Goal: Task Accomplishment & Management: Complete application form

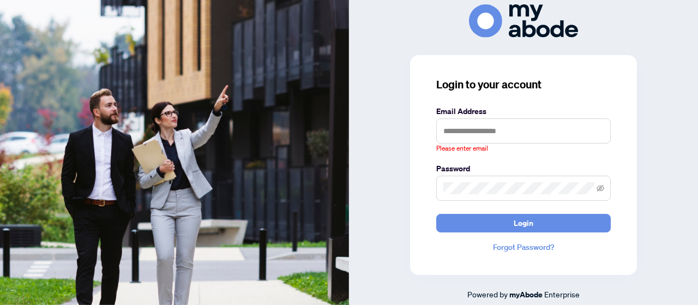
click at [451, 129] on input "text" at bounding box center [524, 130] width 175 height 25
type input "**********"
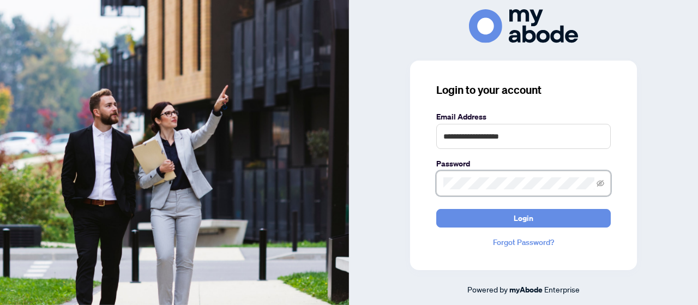
click at [437, 209] on button "Login" at bounding box center [524, 218] width 175 height 19
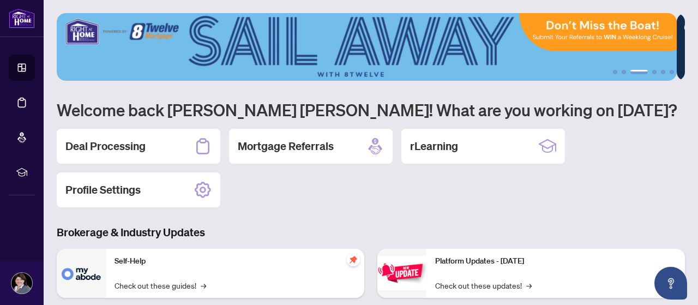
click at [144, 146] on h2 "Deal Processing" at bounding box center [105, 146] width 80 height 15
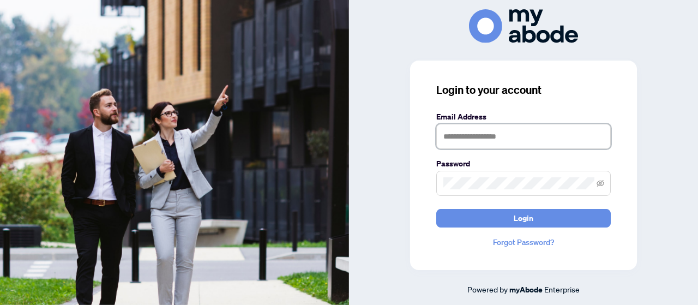
click at [465, 135] on input "text" at bounding box center [524, 136] width 175 height 25
type input "**********"
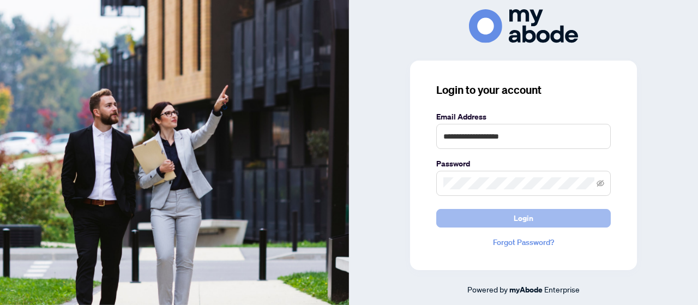
click at [439, 218] on button "Login" at bounding box center [524, 218] width 175 height 19
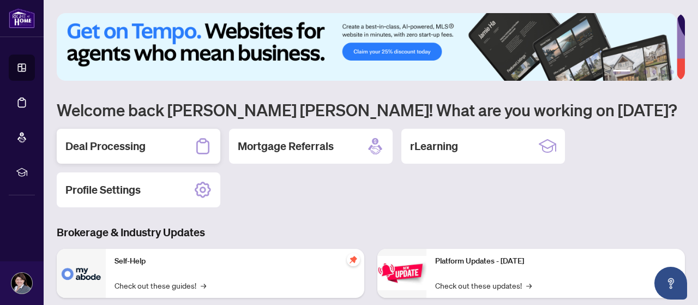
click at [156, 147] on div "Deal Processing" at bounding box center [139, 146] width 164 height 35
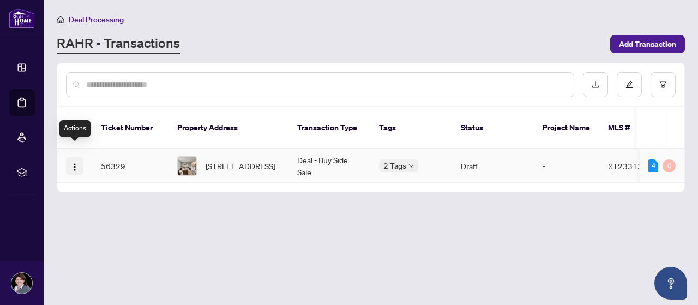
click at [74, 163] on img "button" at bounding box center [74, 167] width 9 height 9
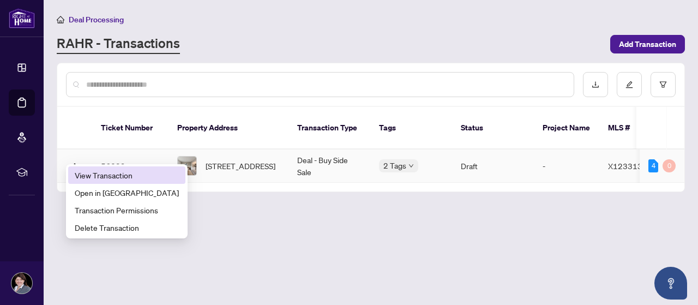
click at [91, 173] on span "View Transaction" at bounding box center [127, 175] width 104 height 12
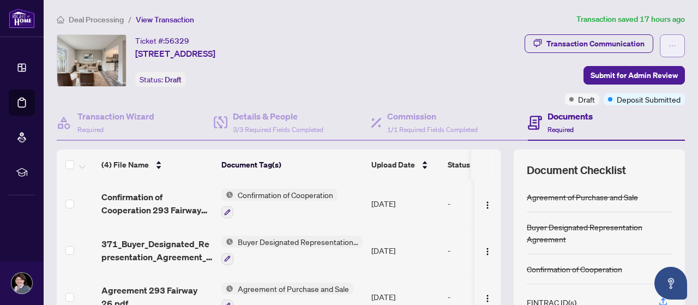
click at [669, 46] on icon "ellipsis" at bounding box center [673, 46] width 8 height 8
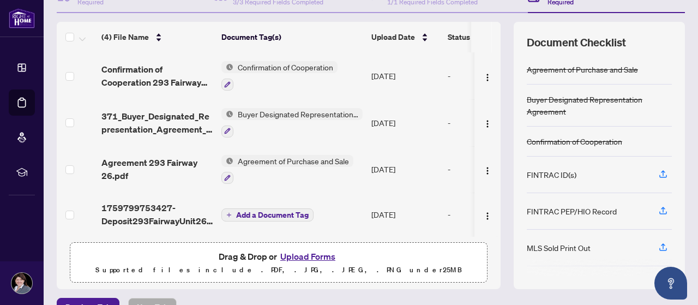
scroll to position [132, 0]
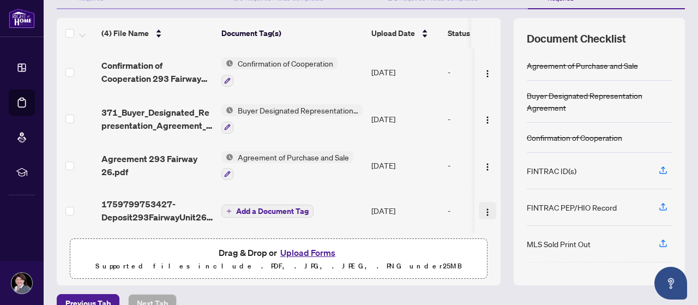
click at [483, 209] on img "button" at bounding box center [487, 212] width 9 height 9
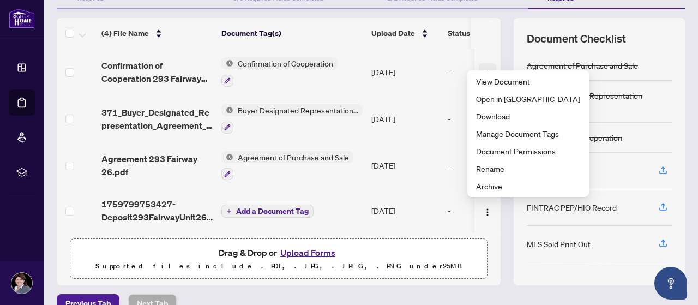
click at [483, 66] on span "button" at bounding box center [487, 72] width 9 height 12
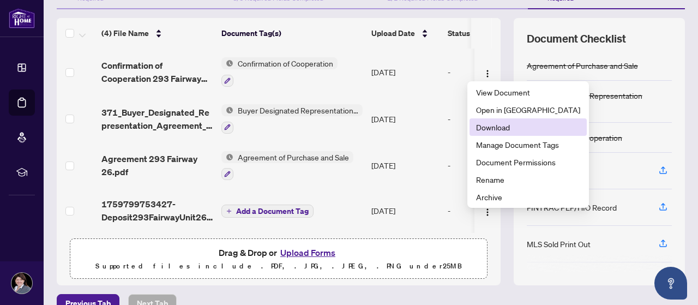
click at [488, 127] on span "Download" at bounding box center [528, 127] width 104 height 12
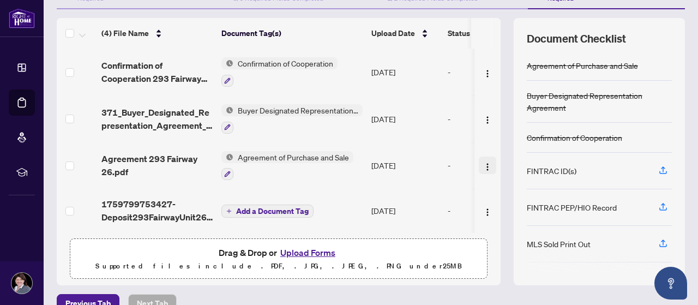
click at [483, 164] on img "button" at bounding box center [487, 167] width 9 height 9
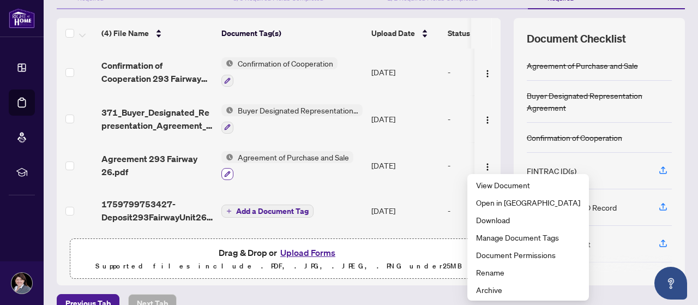
click at [229, 171] on icon "button" at bounding box center [228, 174] width 6 height 6
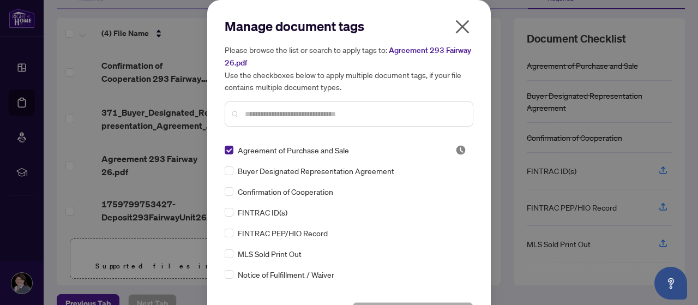
click at [461, 26] on icon "close" at bounding box center [462, 26] width 17 height 17
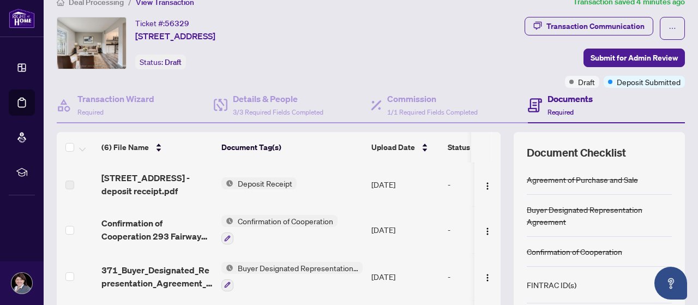
scroll to position [0, 0]
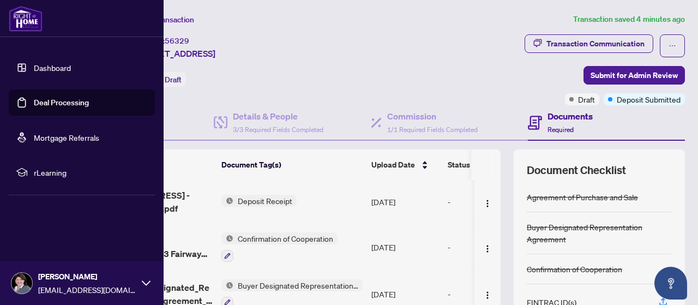
click at [51, 105] on link "Deal Processing" at bounding box center [61, 103] width 55 height 10
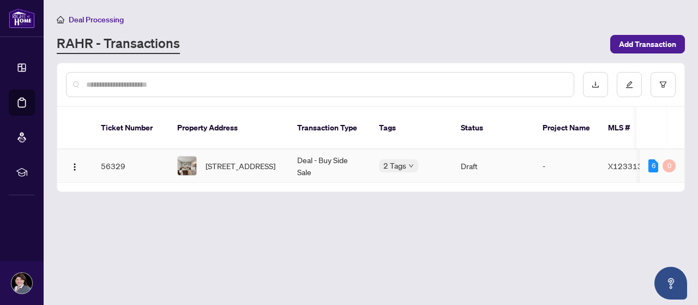
click at [323, 150] on td "Deal - Buy Side Sale" at bounding box center [330, 166] width 82 height 33
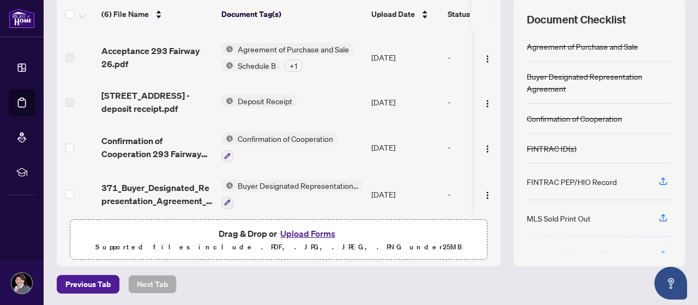
scroll to position [39, 0]
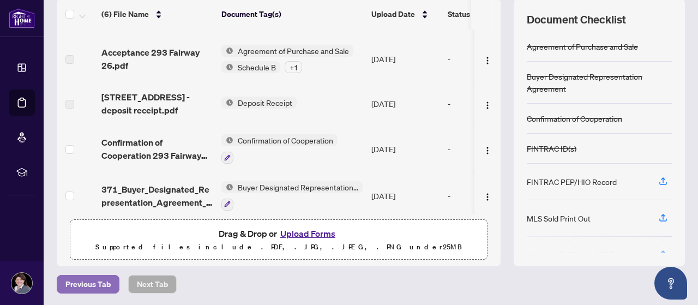
click at [74, 285] on span "Previous Tab" at bounding box center [87, 284] width 45 height 17
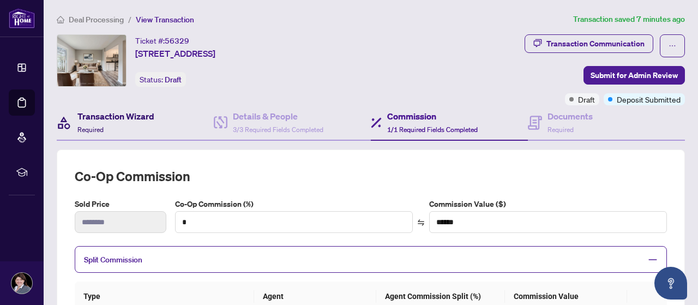
click at [128, 112] on h4 "Transaction Wizard" at bounding box center [115, 116] width 77 height 13
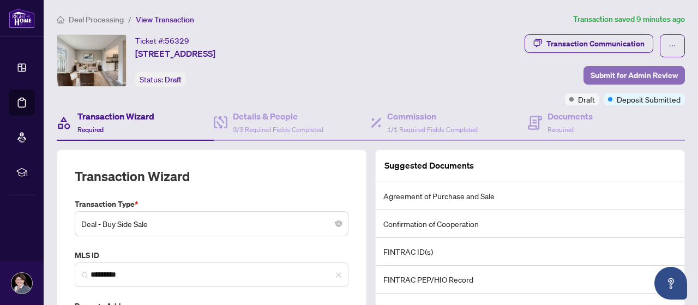
click at [601, 77] on span "Submit for Admin Review" at bounding box center [634, 75] width 87 height 17
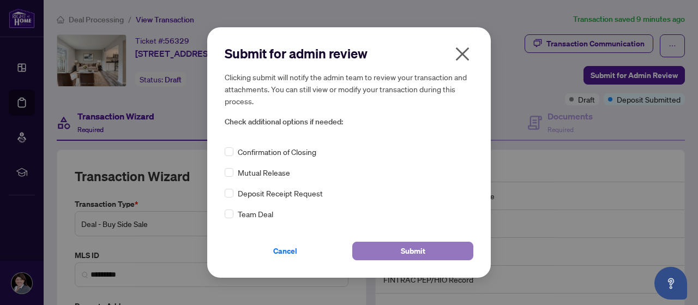
click at [385, 252] on button "Submit" at bounding box center [413, 251] width 121 height 19
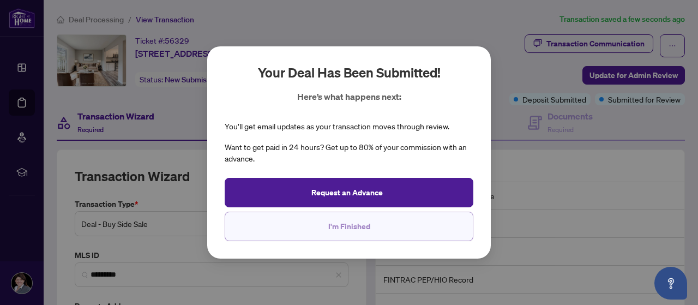
click at [350, 230] on span "I'm Finished" at bounding box center [350, 226] width 42 height 17
